Goal: Task Accomplishment & Management: Manage account settings

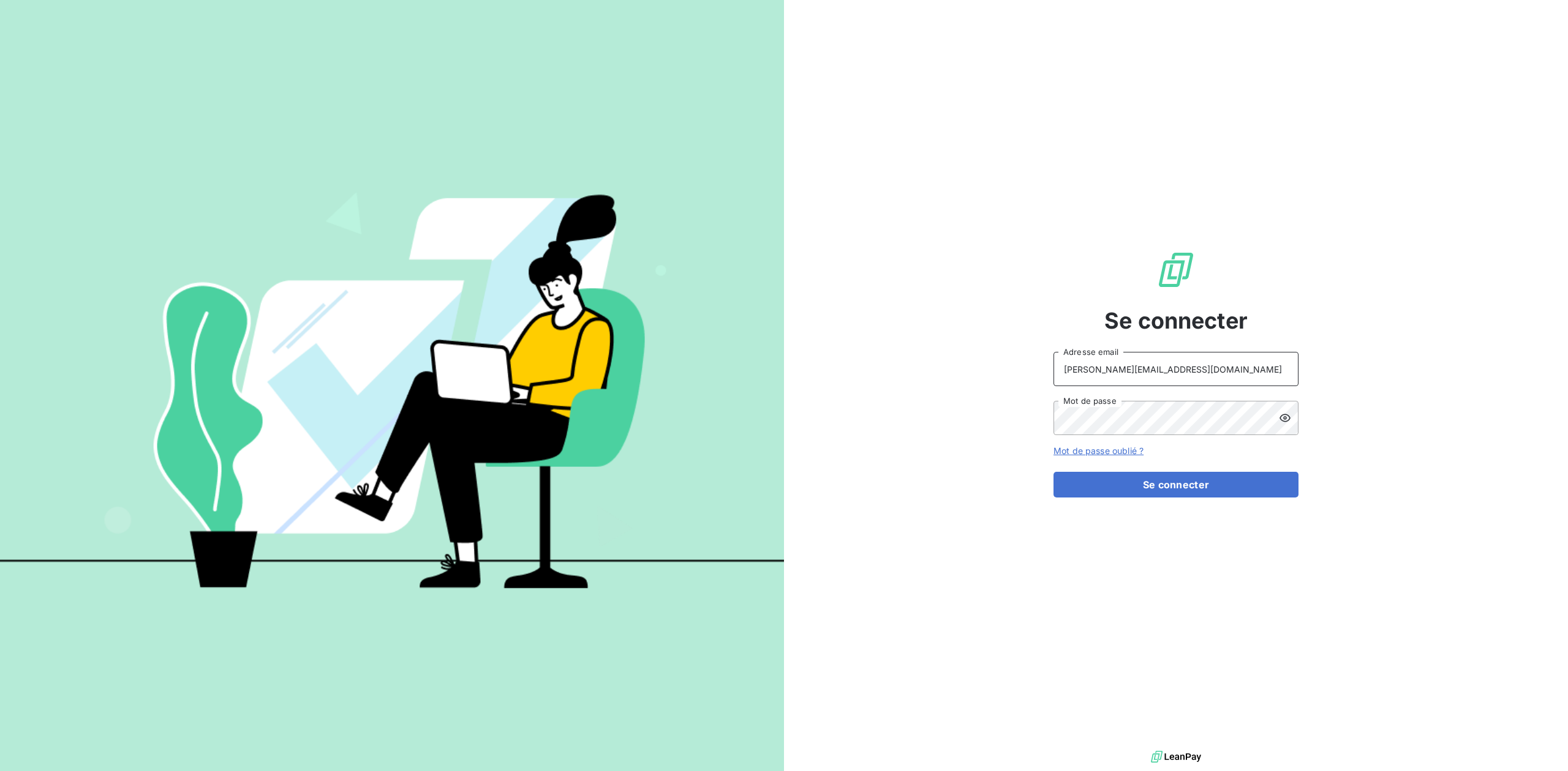
drag, startPoint x: 1148, startPoint y: 370, endPoint x: 767, endPoint y: 370, distance: 381.0
click at [790, 370] on div "Se connecter [PERSON_NAME][EMAIL_ADDRESS][DOMAIN_NAME] Adresse email Mot de pas…" at bounding box center [1176, 374] width 784 height 748
type input "admin@CCP"
click at [1053, 472] on button "Se connecter" at bounding box center [1176, 484] width 245 height 25
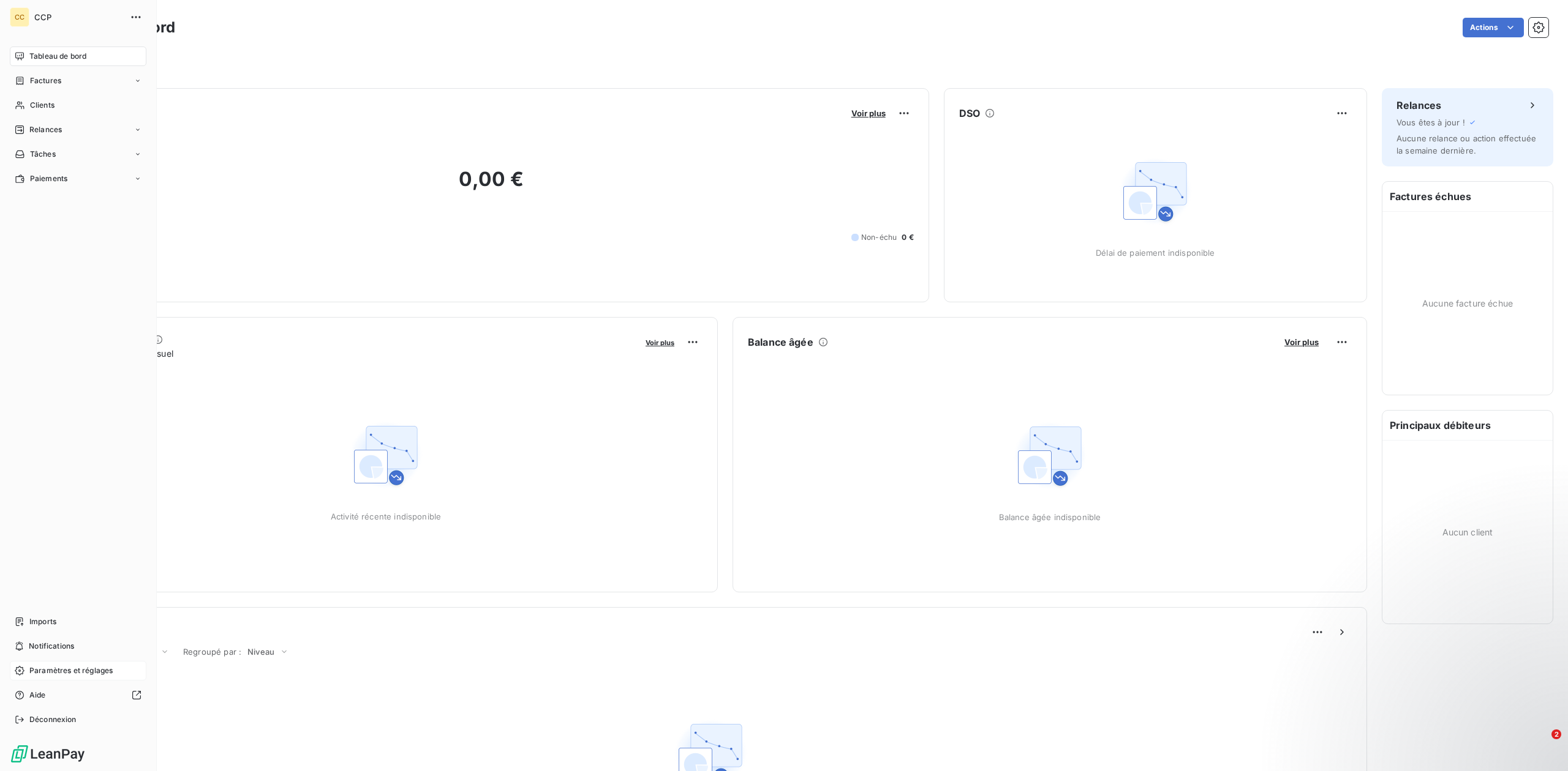
click at [63, 673] on span "Paramètres et réglages" at bounding box center [71, 671] width 83 height 11
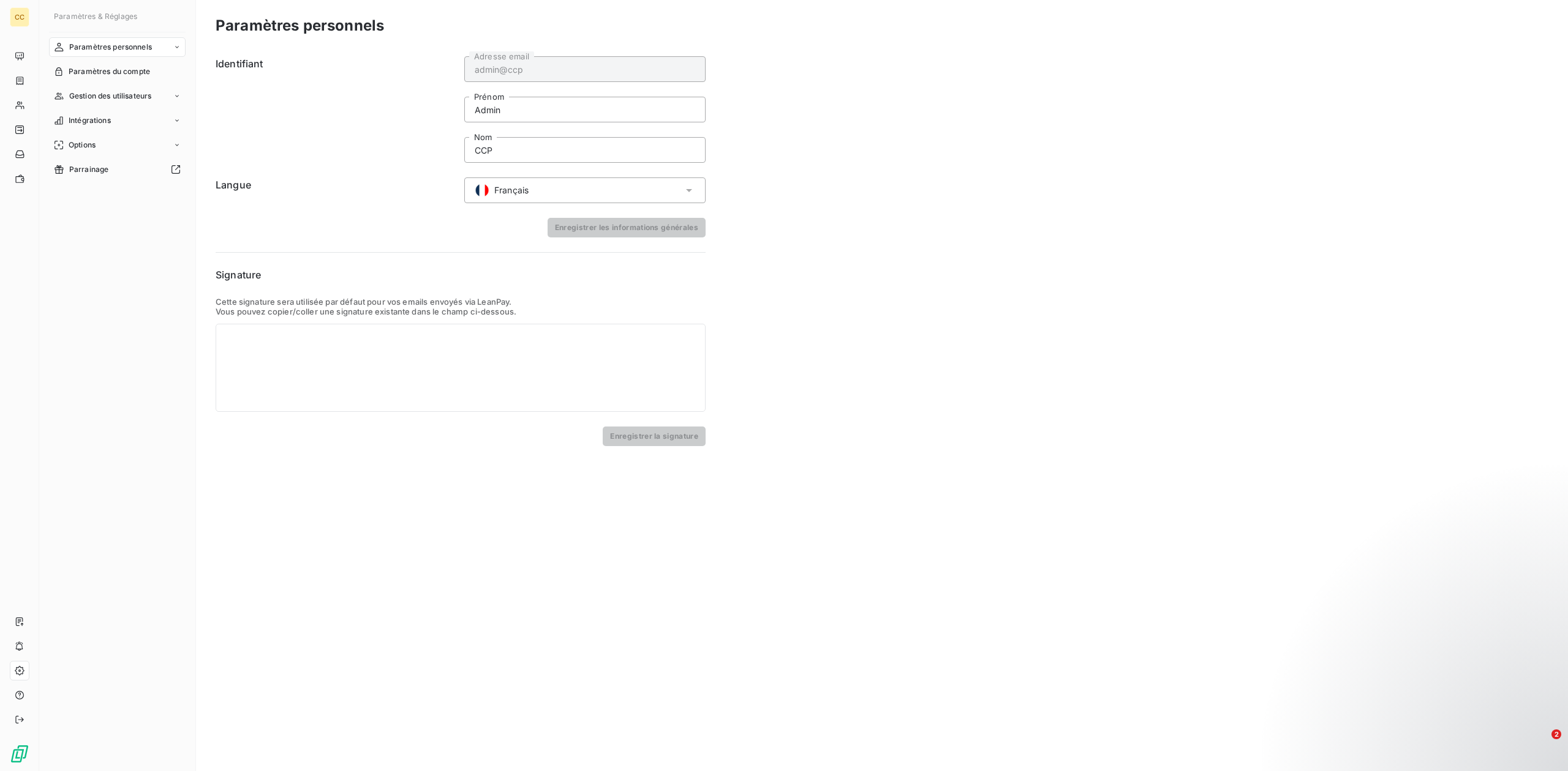
click at [623, 190] on div "Français" at bounding box center [585, 191] width 241 height 25
click at [597, 238] on li "Anglais" at bounding box center [585, 242] width 241 height 25
click at [620, 221] on button "Enregistrer les informations générales" at bounding box center [626, 227] width 158 height 20
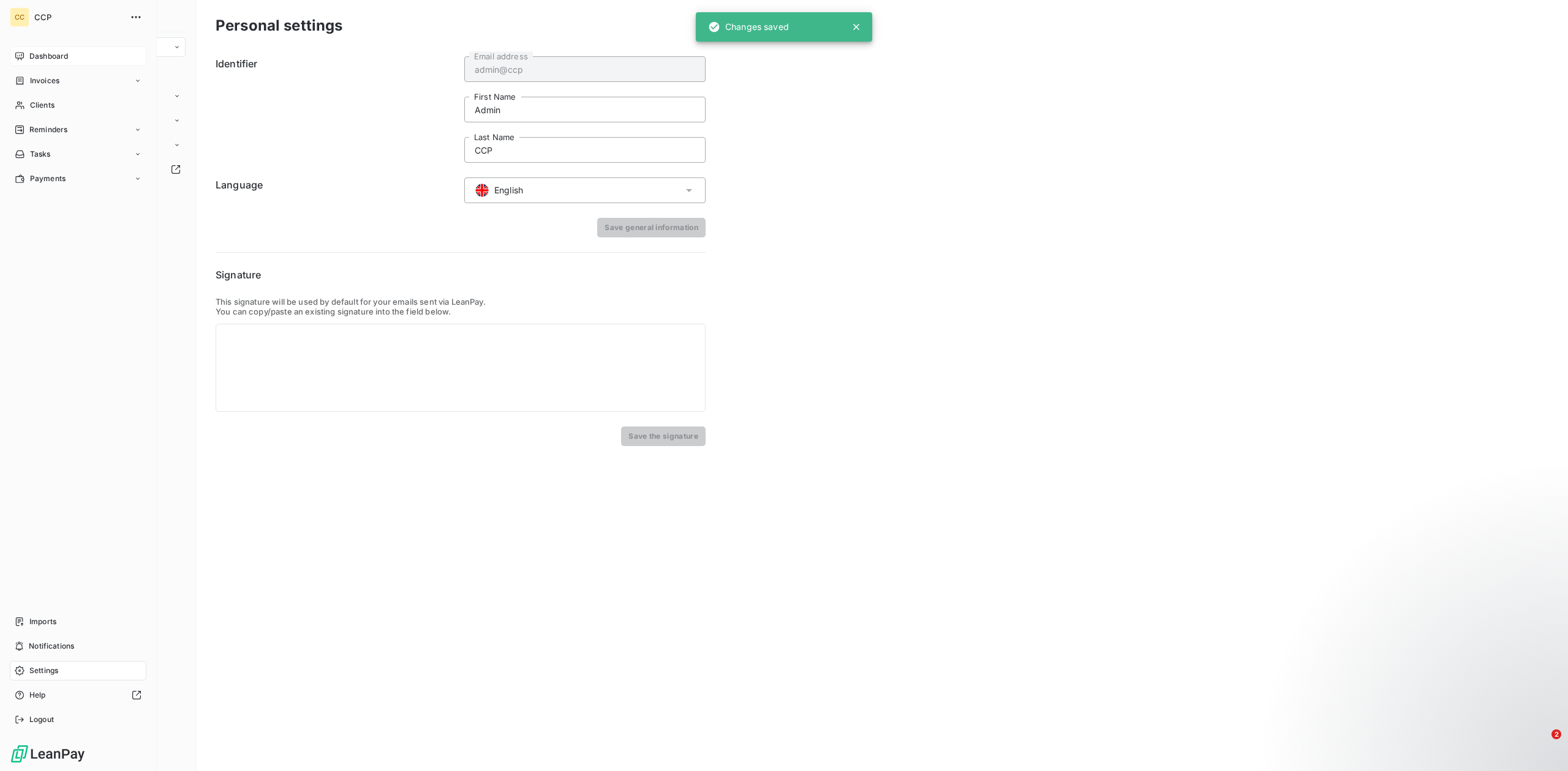
click at [28, 56] on div "Dashboard" at bounding box center [78, 56] width 137 height 20
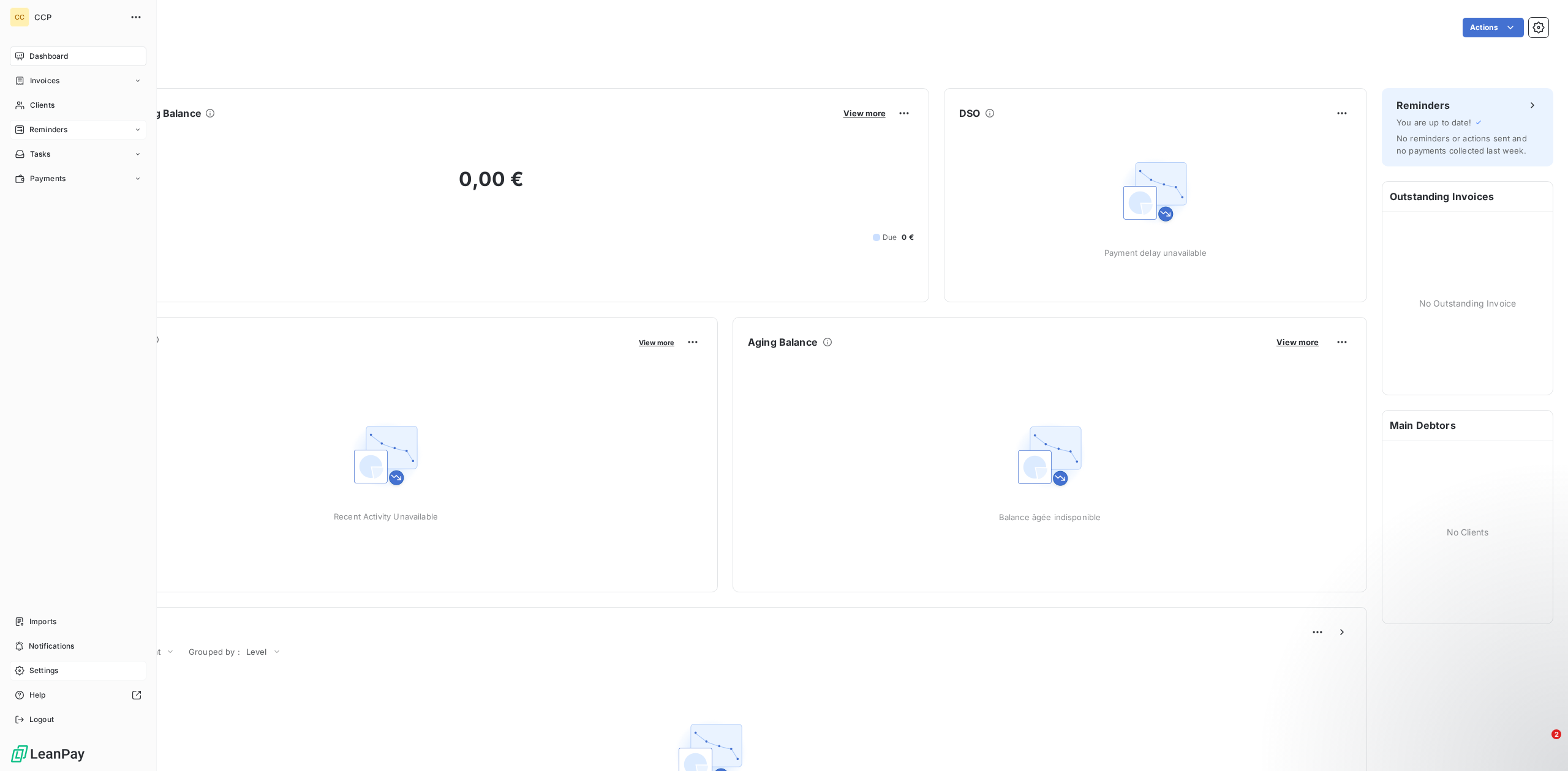
click at [55, 135] on div "Reminders" at bounding box center [78, 129] width 137 height 20
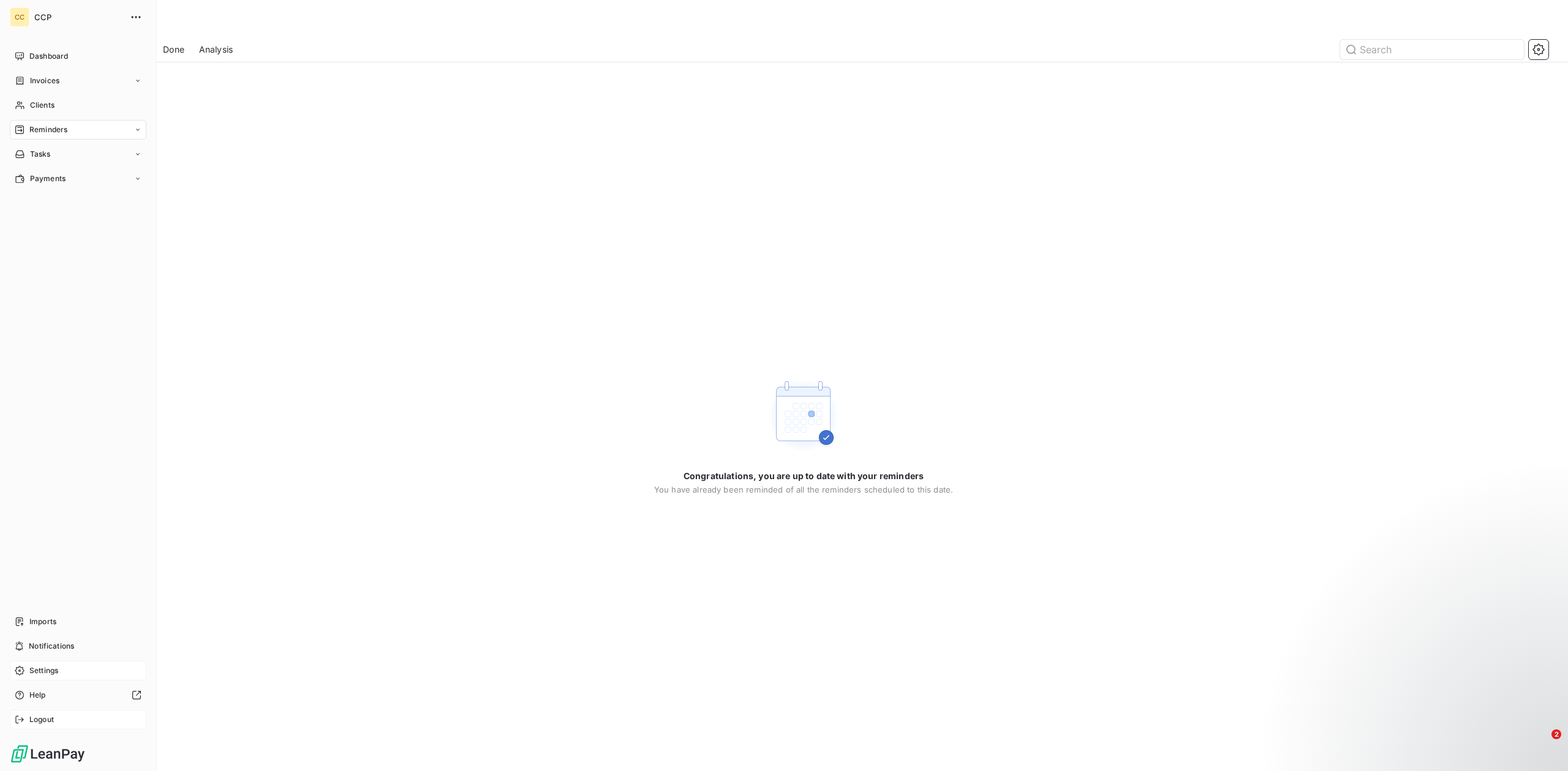
click at [41, 725] on span "Logout" at bounding box center [41, 720] width 25 height 11
